Goal: Share content: Share content

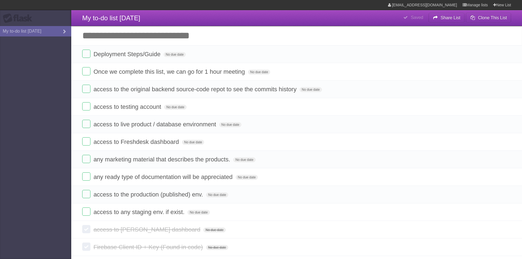
scroll to position [51, 0]
click at [443, 18] on b "Share List" at bounding box center [450, 17] width 20 height 5
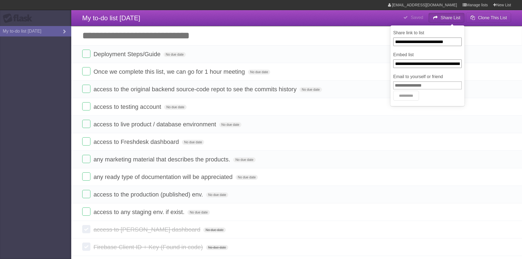
click at [443, 44] on input "**********" at bounding box center [427, 42] width 68 height 8
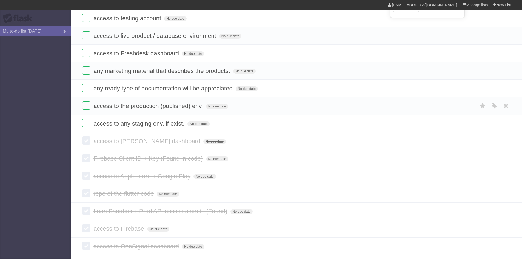
scroll to position [104, 0]
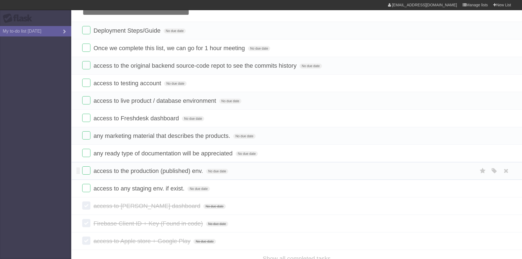
scroll to position [51, 0]
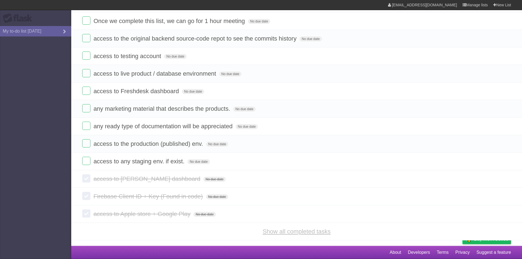
click at [295, 228] on link "Show all completed tasks" at bounding box center [296, 231] width 68 height 7
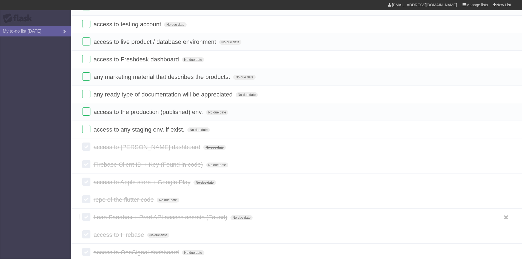
scroll to position [104, 0]
